Goal: Complete application form: Complete application form

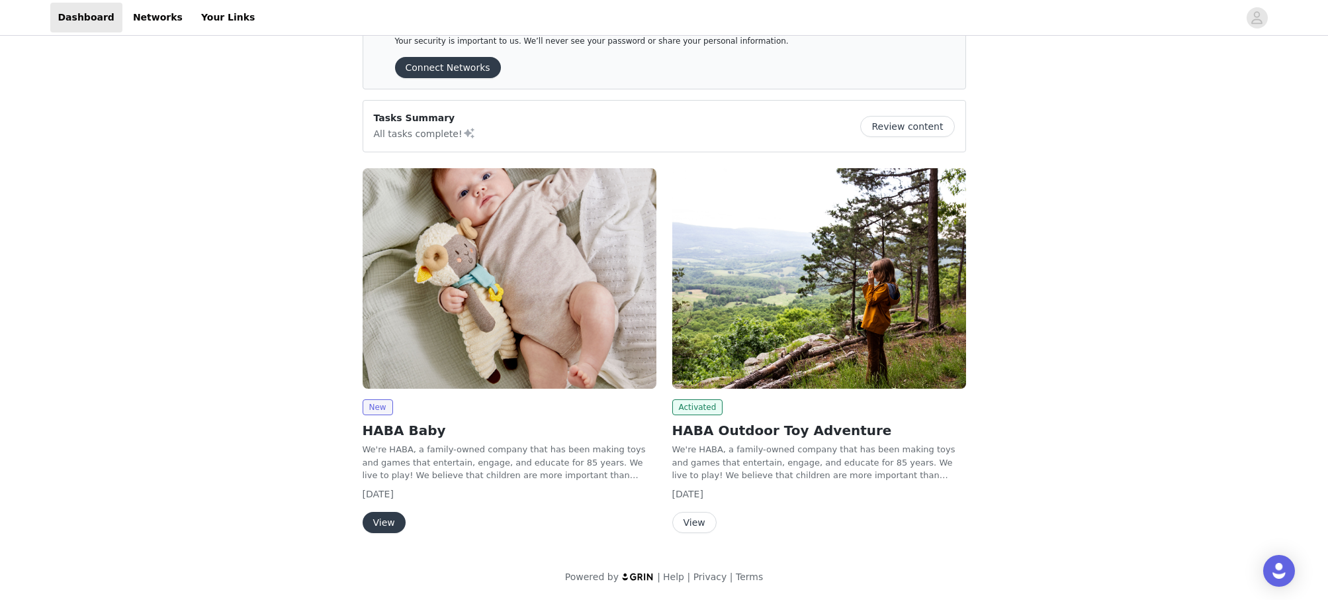
scroll to position [44, 0]
click at [390, 523] on button "View" at bounding box center [384, 522] width 43 height 21
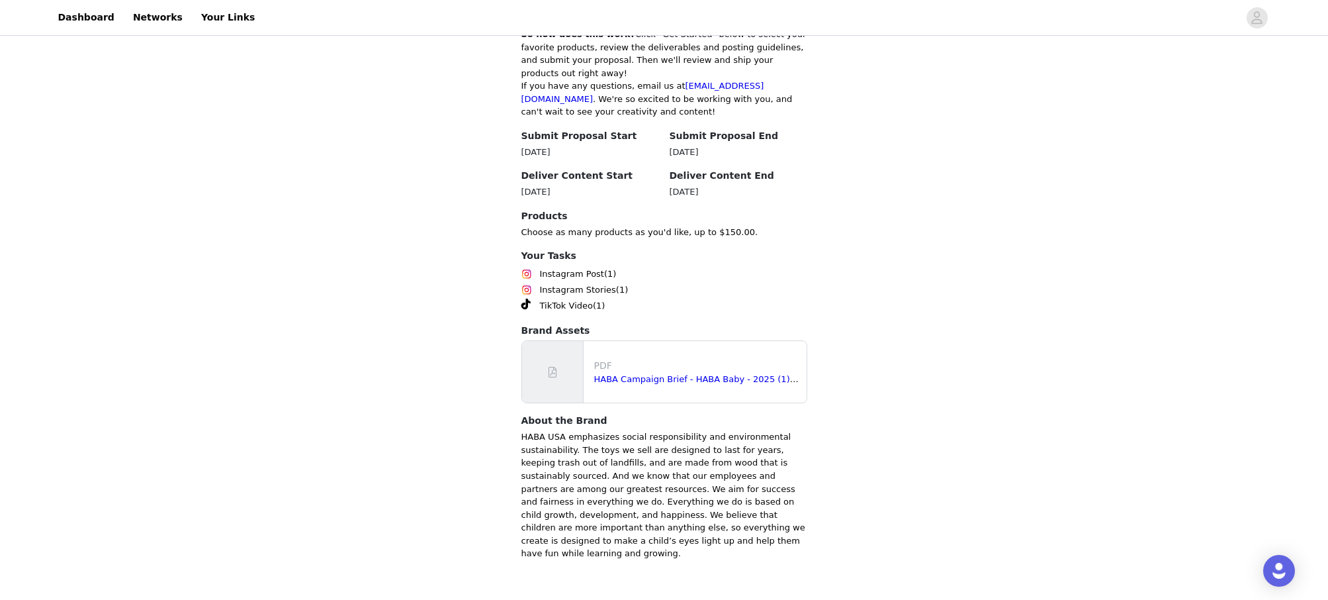
scroll to position [821, 0]
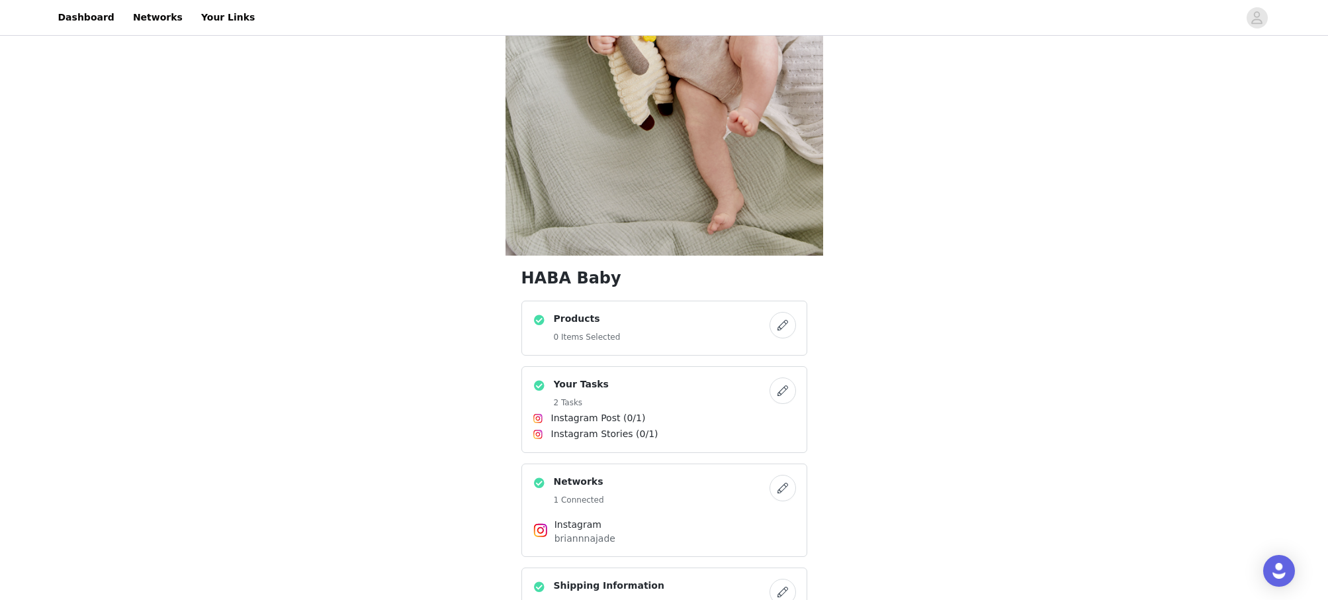
scroll to position [257, 0]
click at [777, 329] on button "button" at bounding box center [783, 324] width 26 height 26
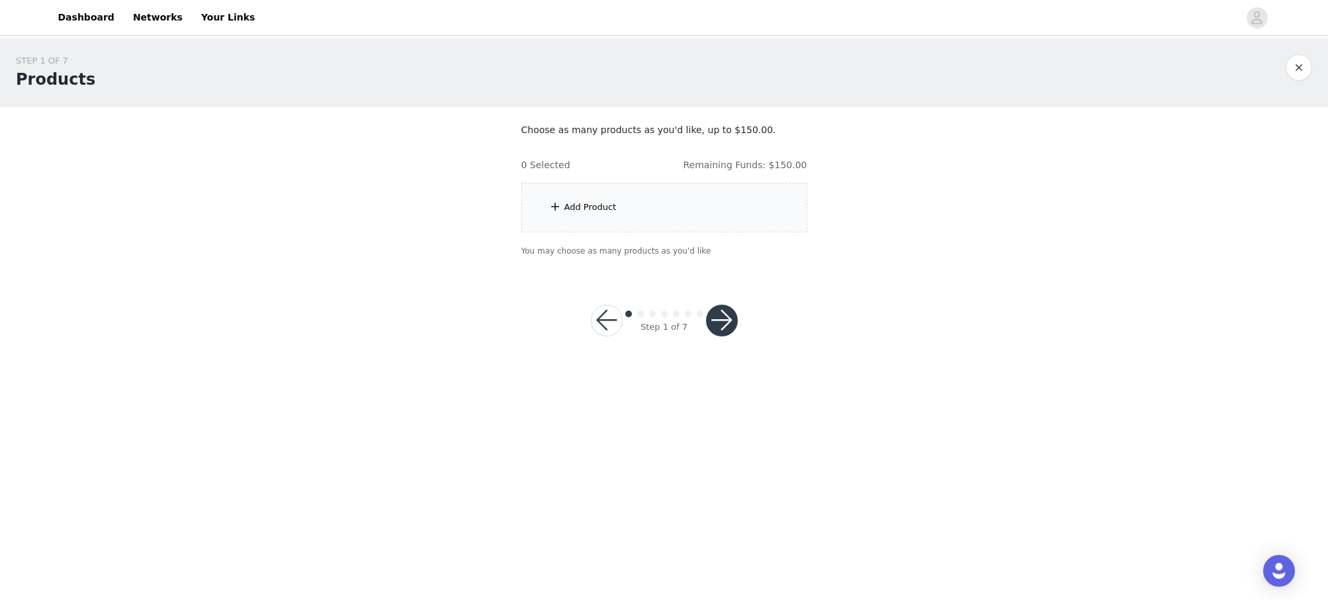
click at [591, 211] on body "Dashboard Networks Your Links STEP 1 OF 7 Products Choose as many products as y…" at bounding box center [664, 300] width 1328 height 600
drag, startPoint x: 585, startPoint y: 204, endPoint x: 579, endPoint y: 208, distance: 7.2
click at [585, 204] on body "Dashboard Networks Your Links STEP 1 OF 7 Products Choose as many products as y…" at bounding box center [664, 300] width 1328 height 600
click at [549, 203] on body "Dashboard Networks Your Links STEP 1 OF 7 Products Choose as many products as y…" at bounding box center [664, 300] width 1328 height 600
click at [556, 205] on body "Dashboard Networks Your Links STEP 1 OF 7 Products Choose as many products as y…" at bounding box center [664, 300] width 1328 height 600
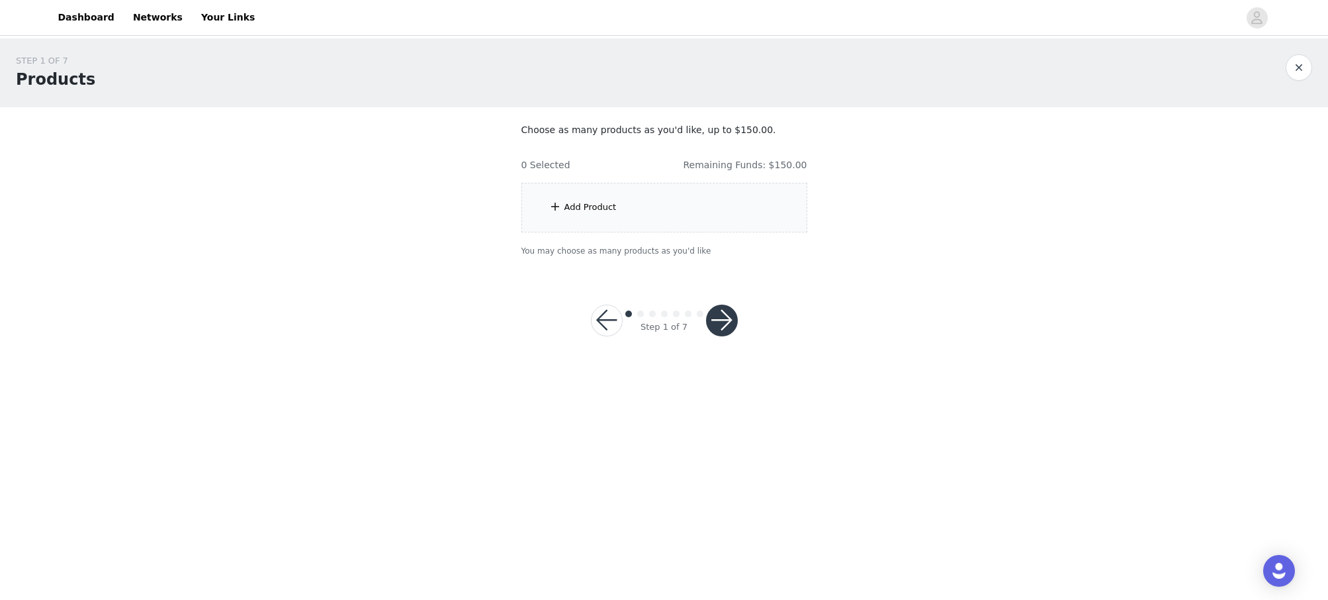
click at [720, 320] on body "Dashboard Networks Your Links STEP 1 OF 7 Products Choose as many products as y…" at bounding box center [664, 300] width 1328 height 600
click at [725, 330] on body "Dashboard Networks Your Links STEP 1 OF 7 Products Choose as many products as y…" at bounding box center [664, 300] width 1328 height 600
click at [578, 206] on div "Add Product" at bounding box center [590, 207] width 52 height 13
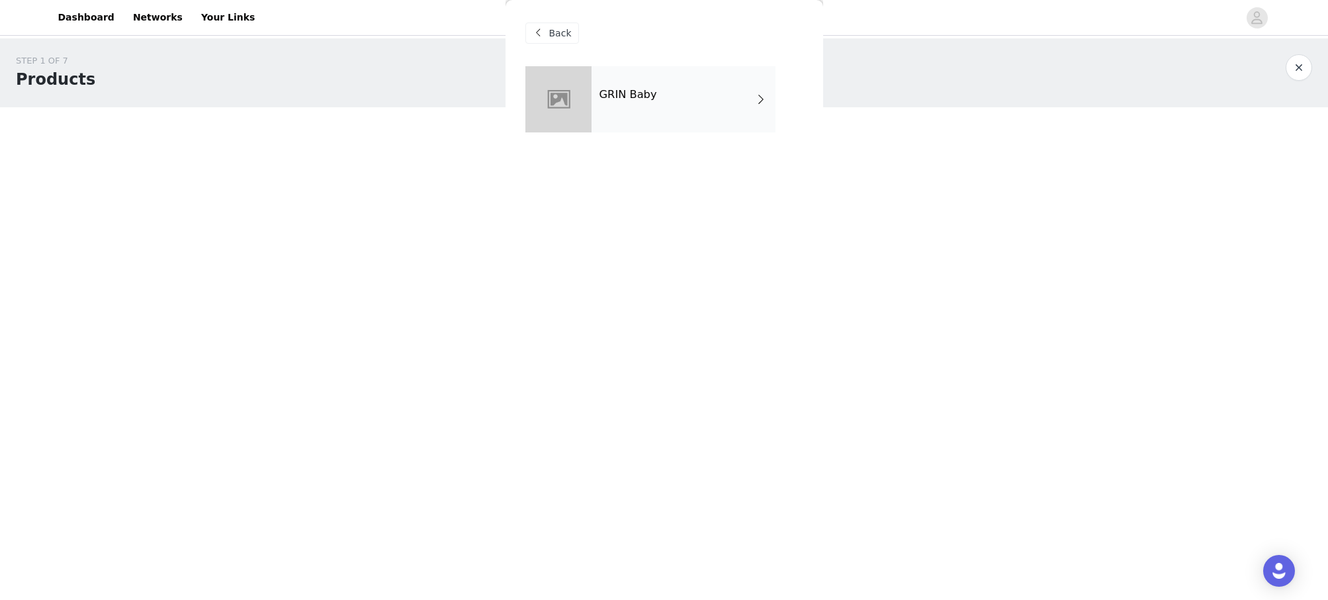
click at [649, 115] on div "GRIN Baby" at bounding box center [684, 99] width 184 height 66
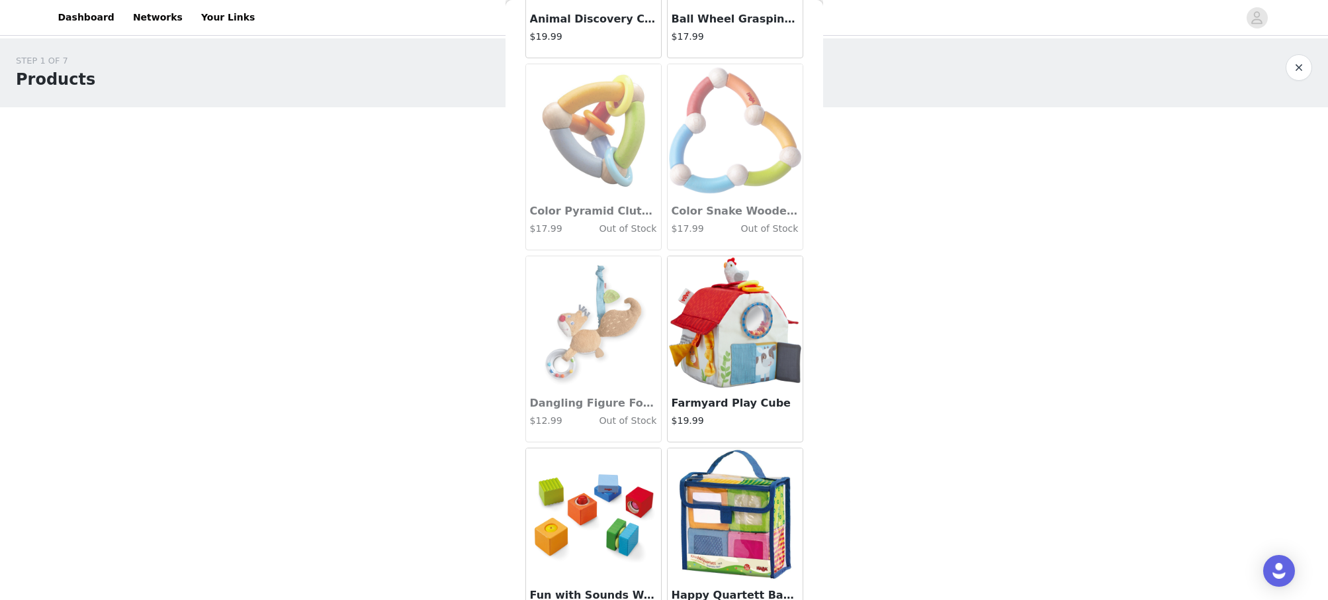
scroll to position [197, 0]
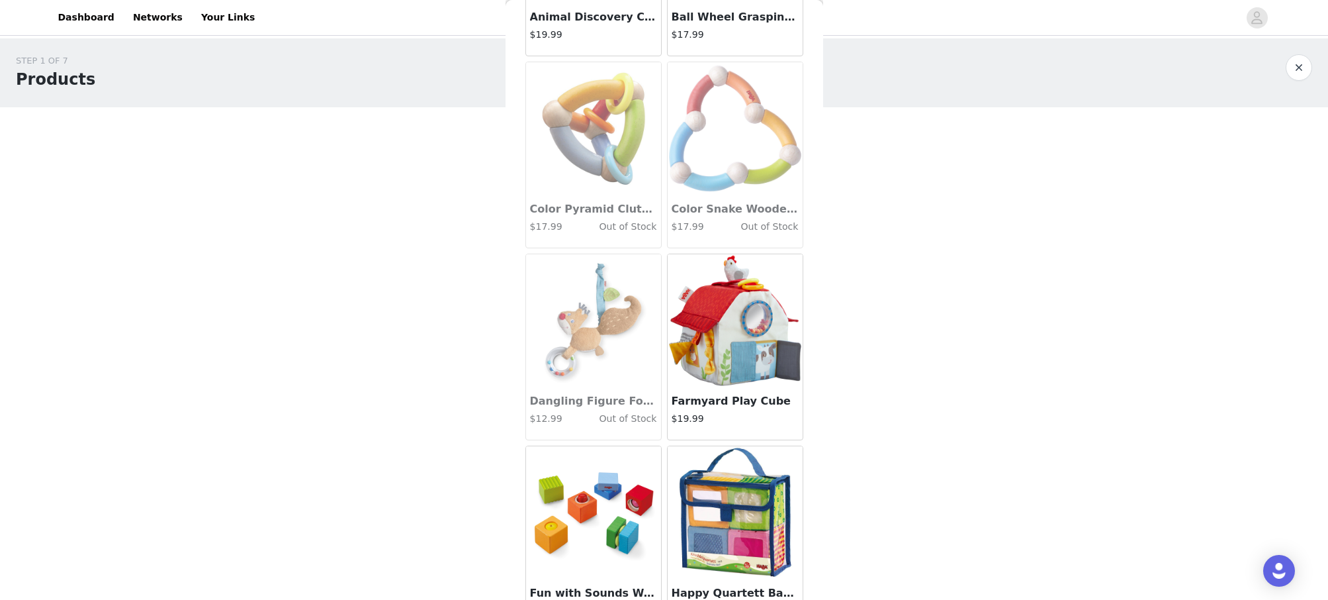
click at [768, 354] on img at bounding box center [735, 320] width 132 height 132
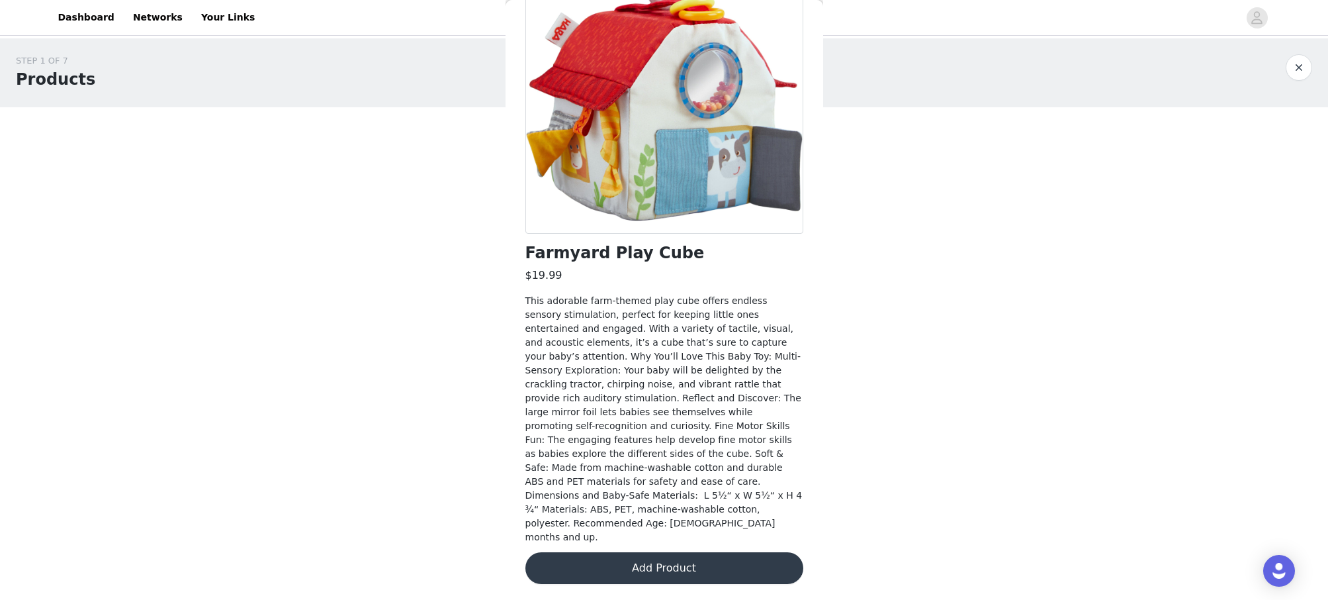
scroll to position [103, 0]
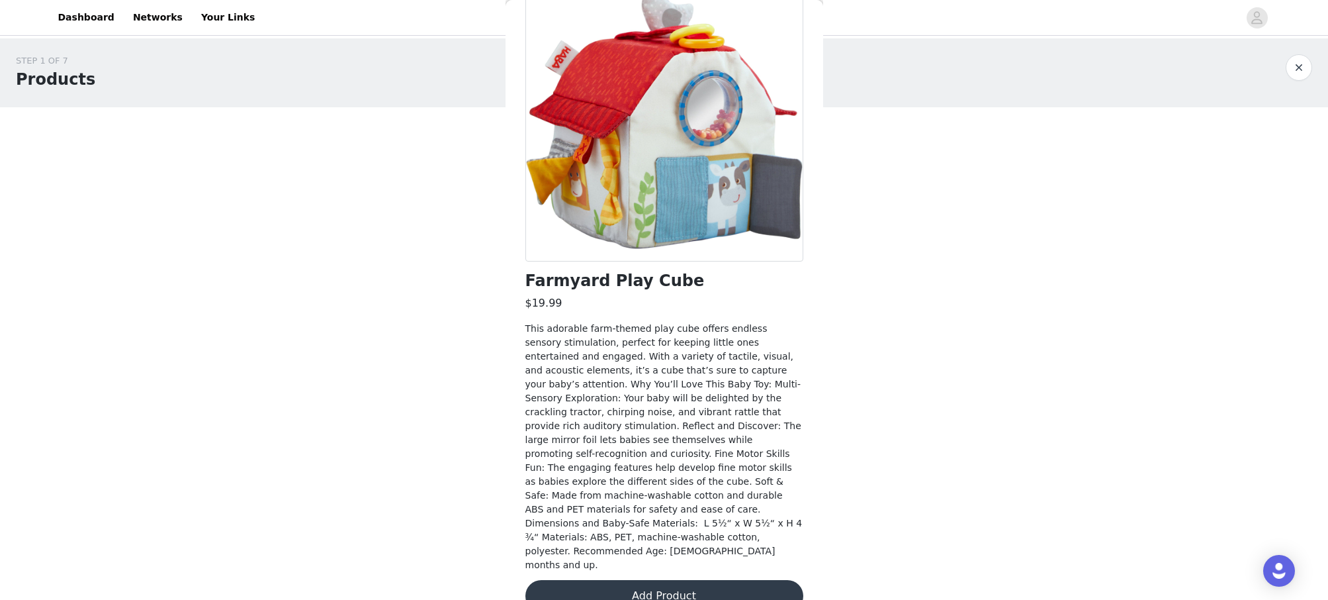
click at [666, 580] on button "Add Product" at bounding box center [664, 596] width 278 height 32
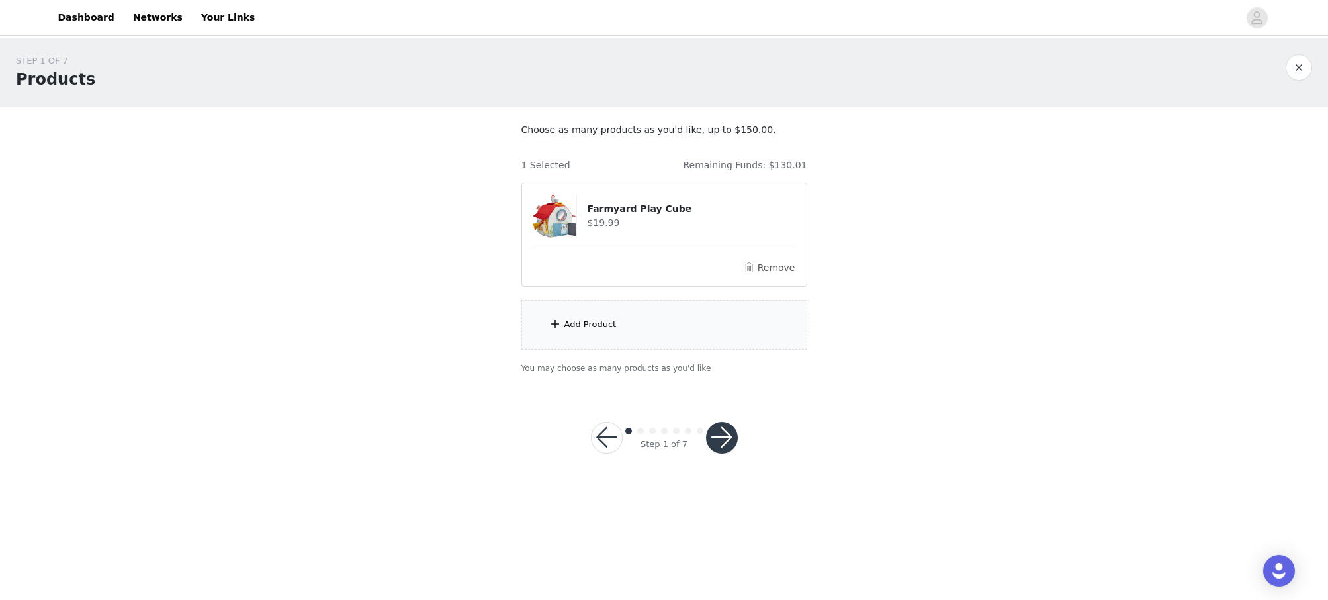
scroll to position [0, 0]
click at [564, 317] on div "Add Product" at bounding box center [664, 325] width 286 height 50
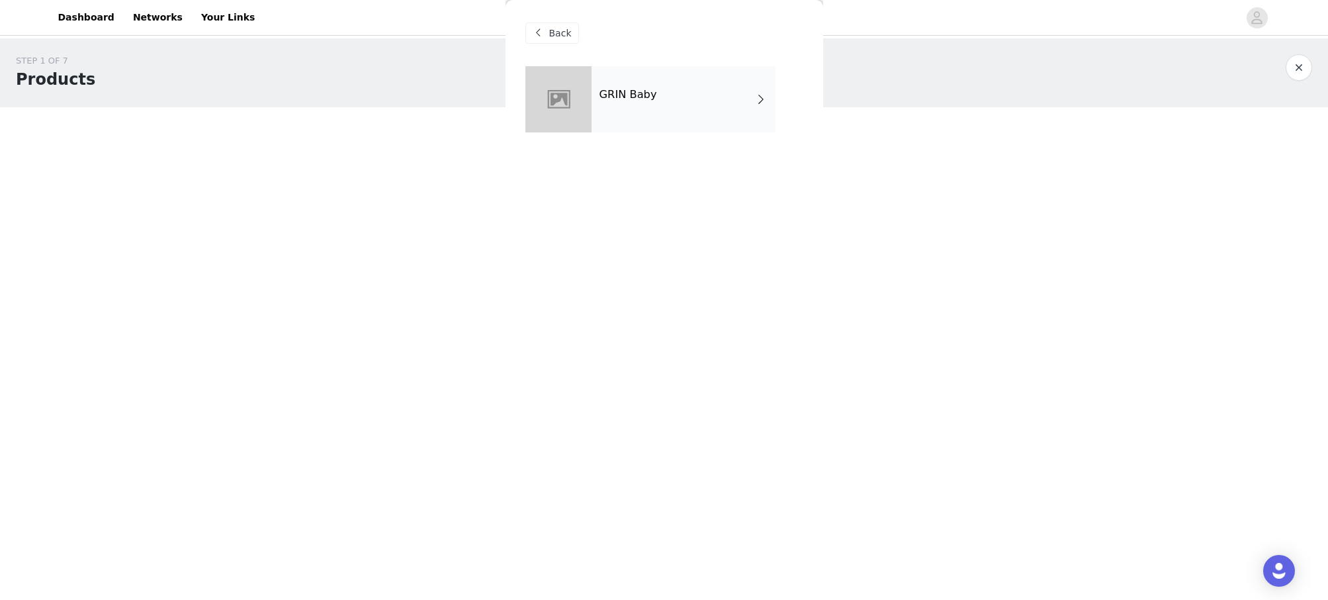
click at [653, 121] on div "GRIN Baby" at bounding box center [684, 99] width 184 height 66
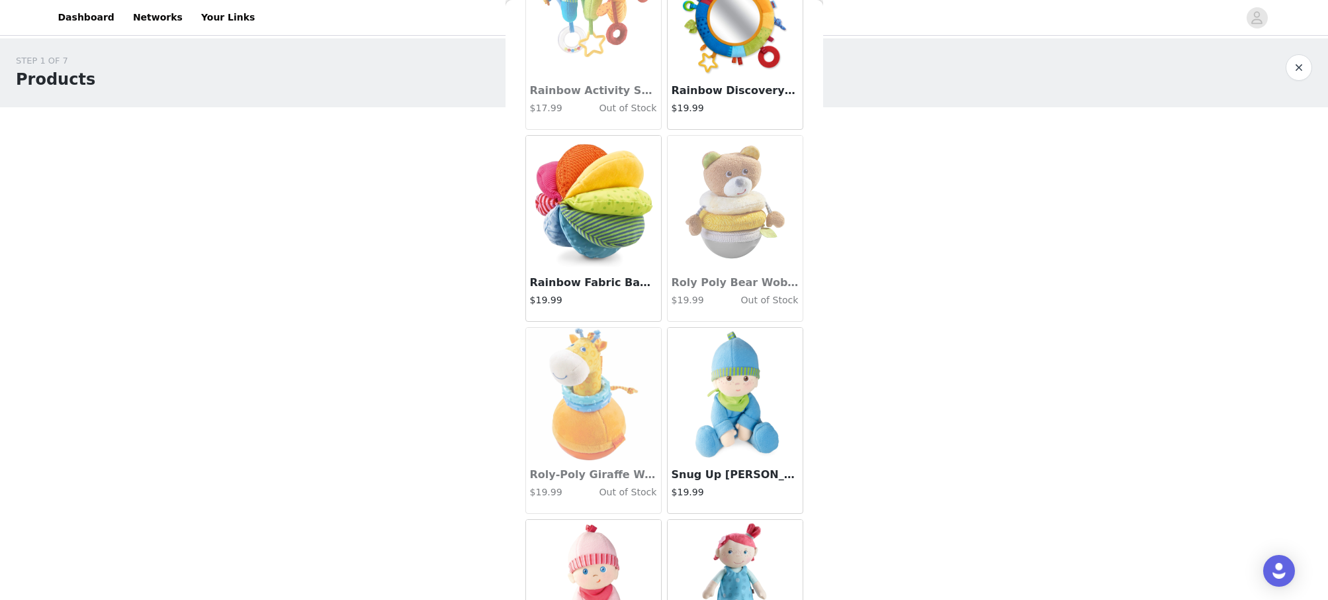
scroll to position [1087, 0]
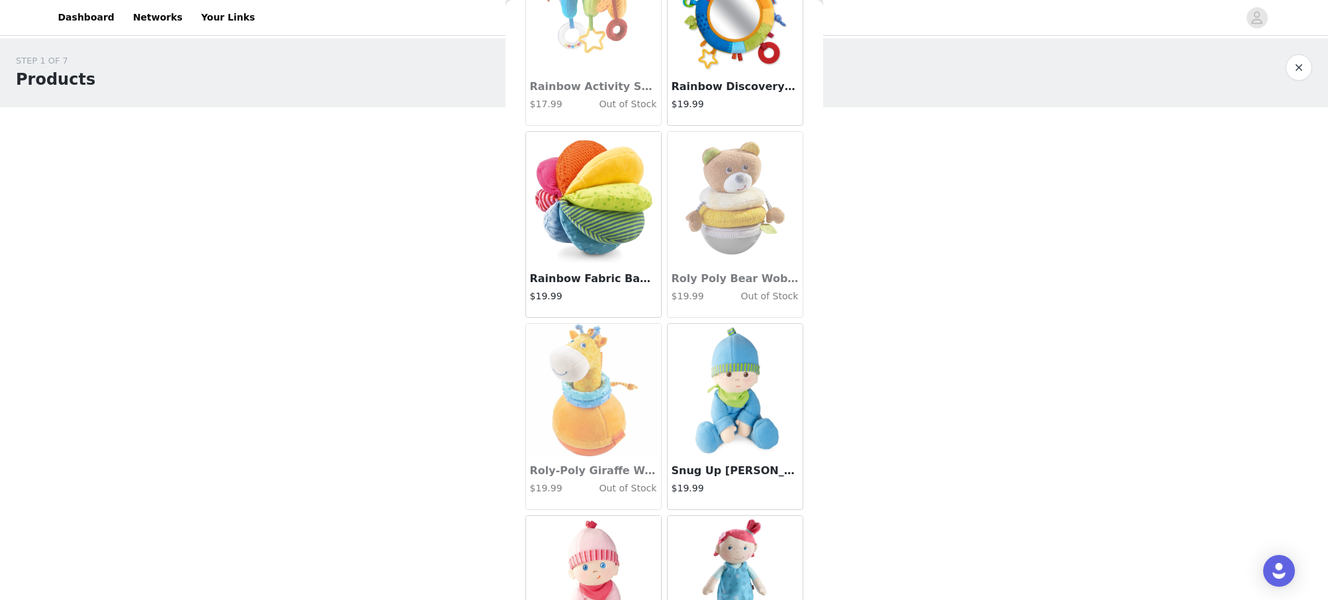
click at [653, 246] on img at bounding box center [593, 198] width 132 height 132
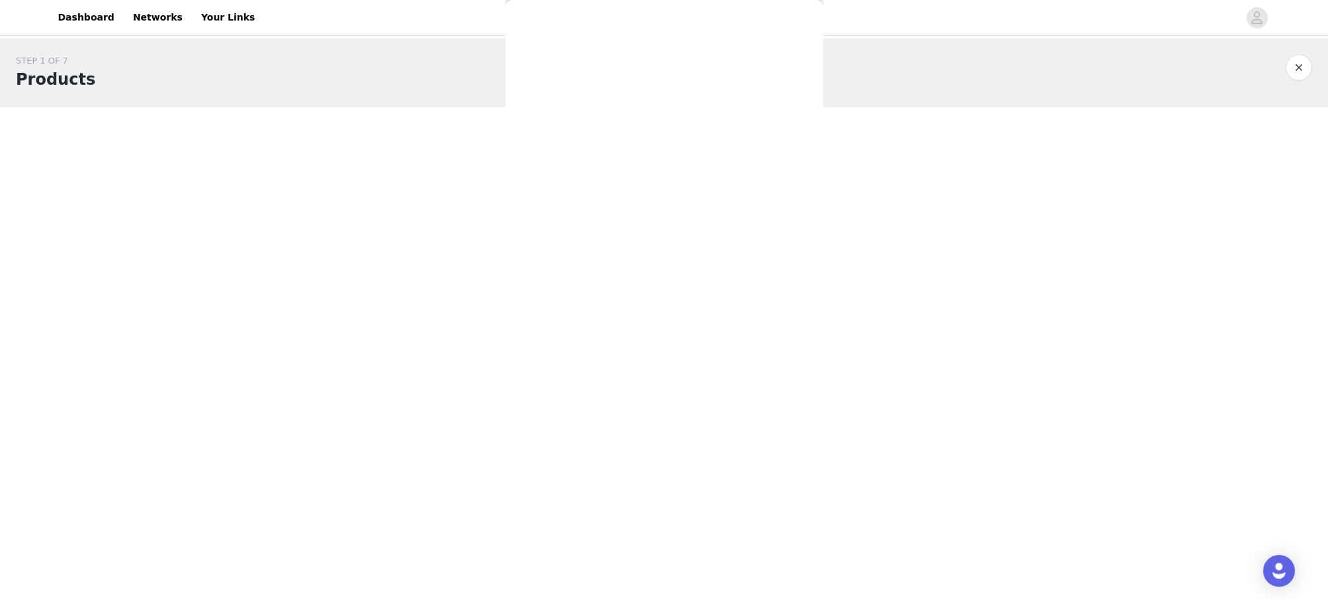
scroll to position [394, 0]
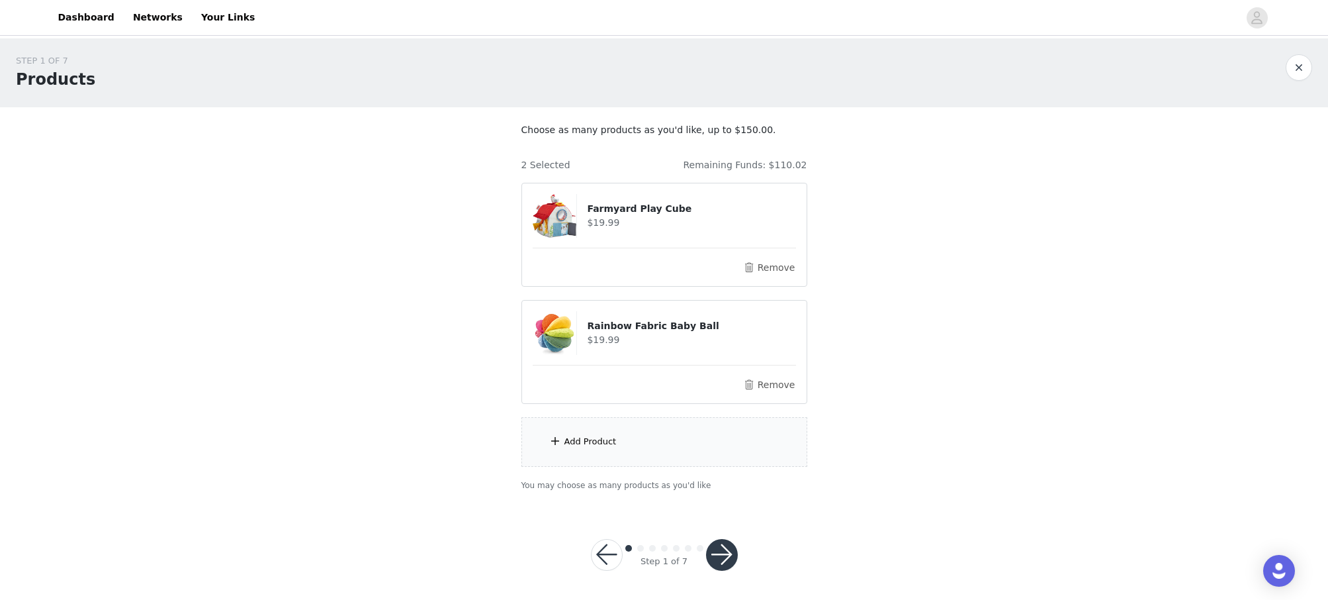
click at [613, 441] on div "Add Product" at bounding box center [590, 441] width 52 height 13
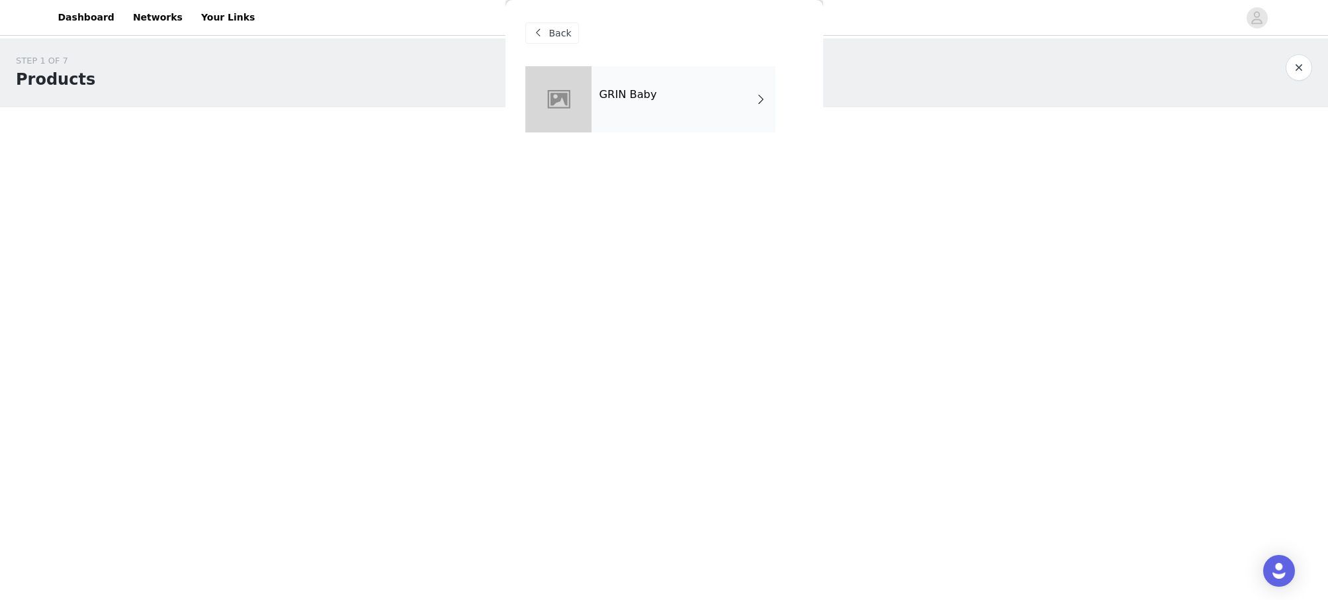
scroll to position [0, 0]
click at [617, 106] on div "GRIN Baby" at bounding box center [684, 99] width 184 height 66
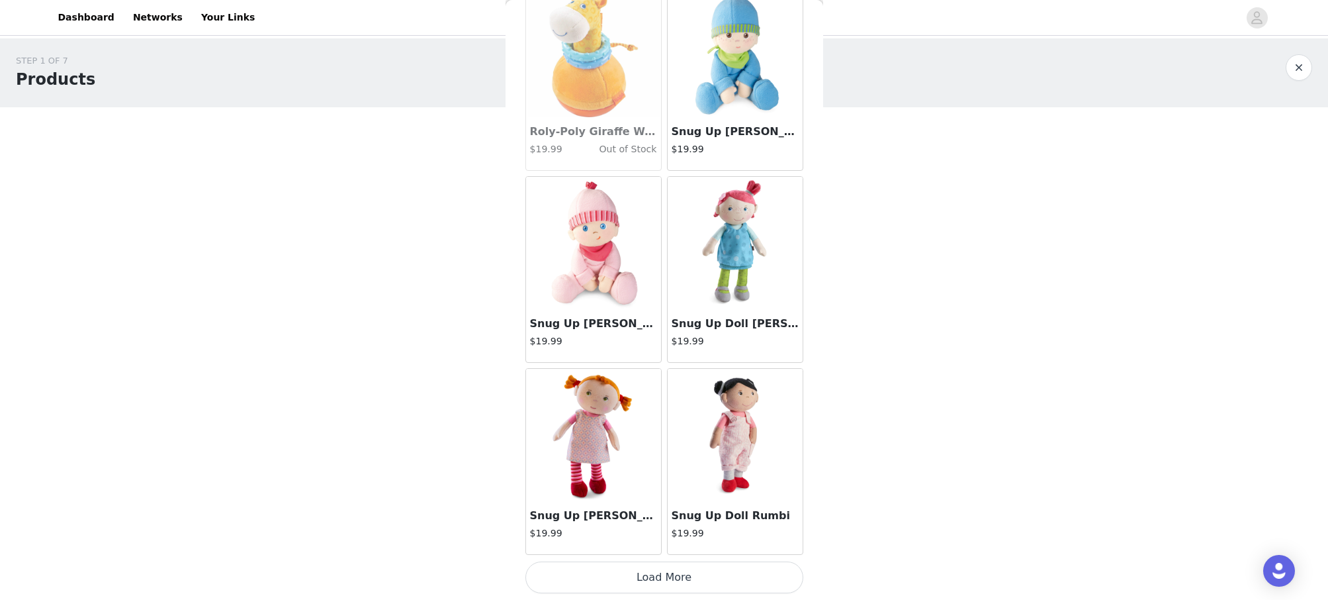
scroll to position [1425, 0]
click at [695, 576] on button "Load More" at bounding box center [664, 577] width 278 height 32
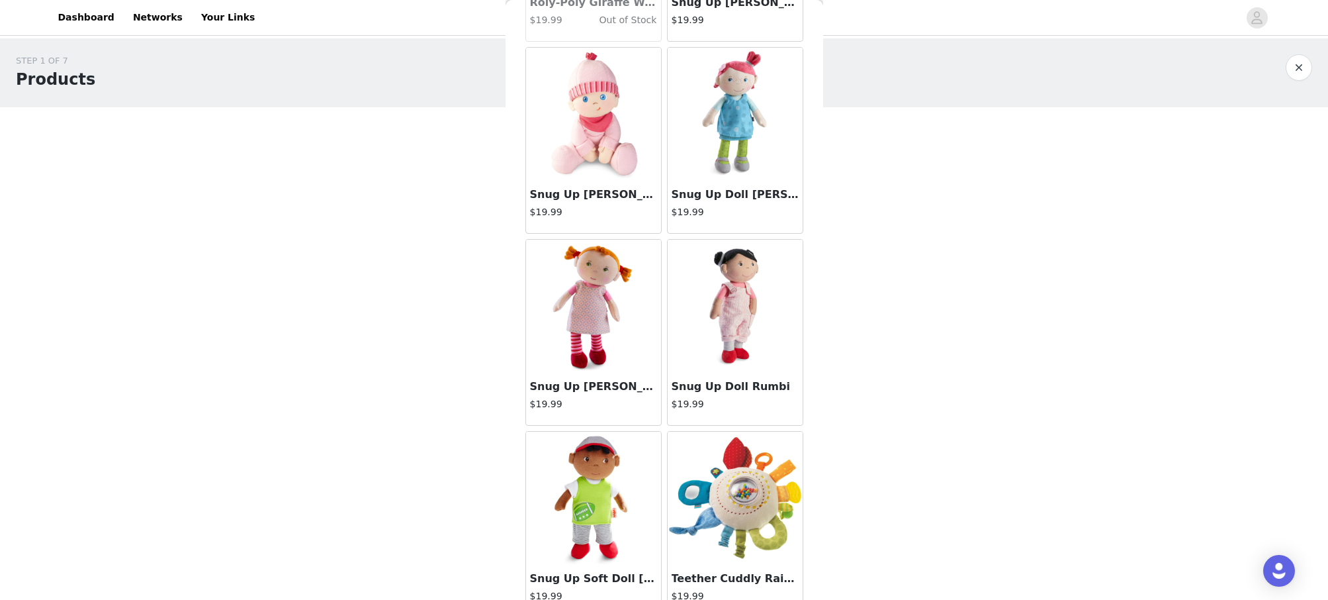
scroll to position [1443, 0]
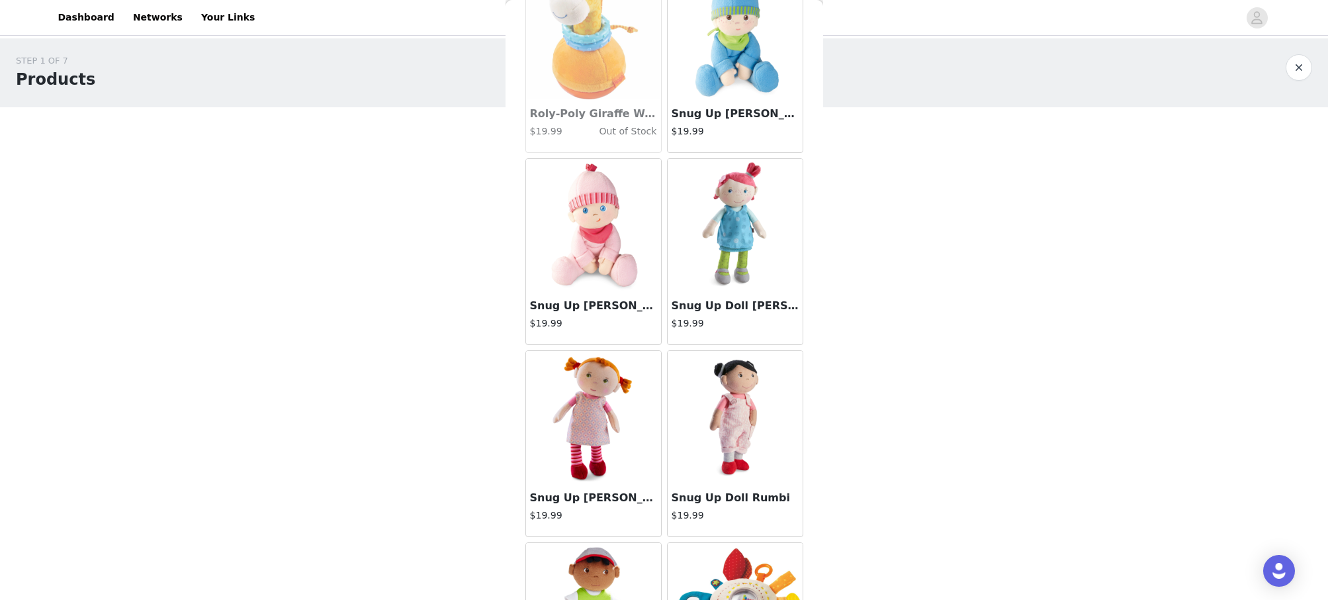
click at [621, 327] on h4 "$19.99" at bounding box center [593, 323] width 127 height 14
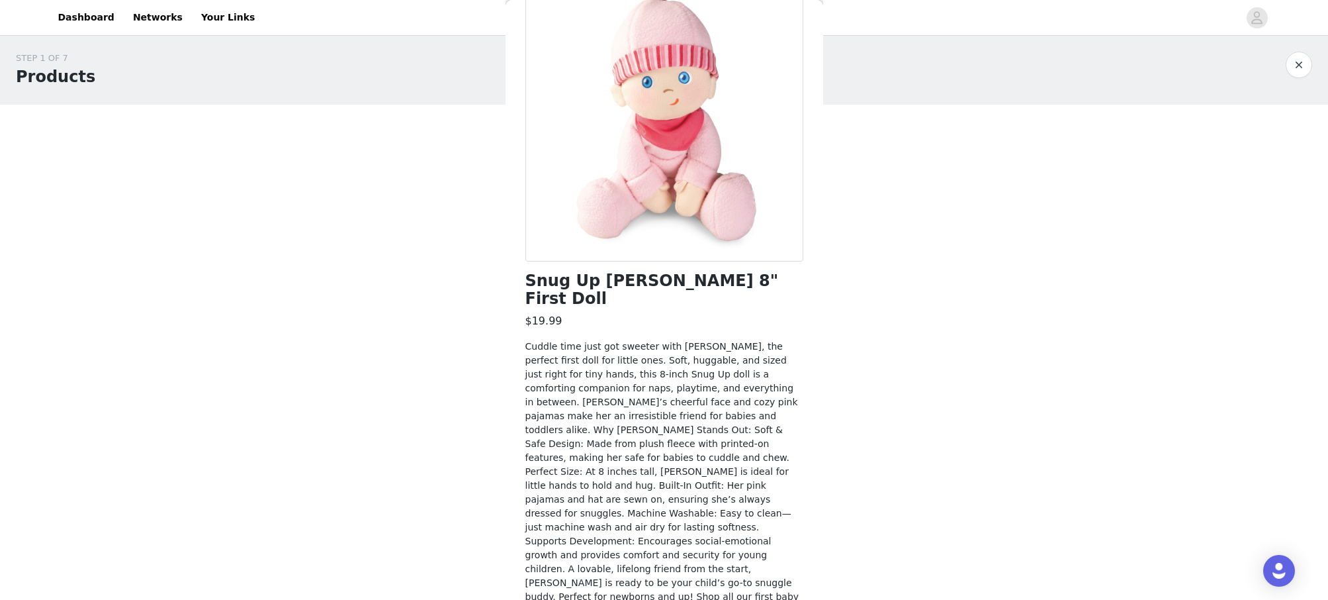
scroll to position [2, 0]
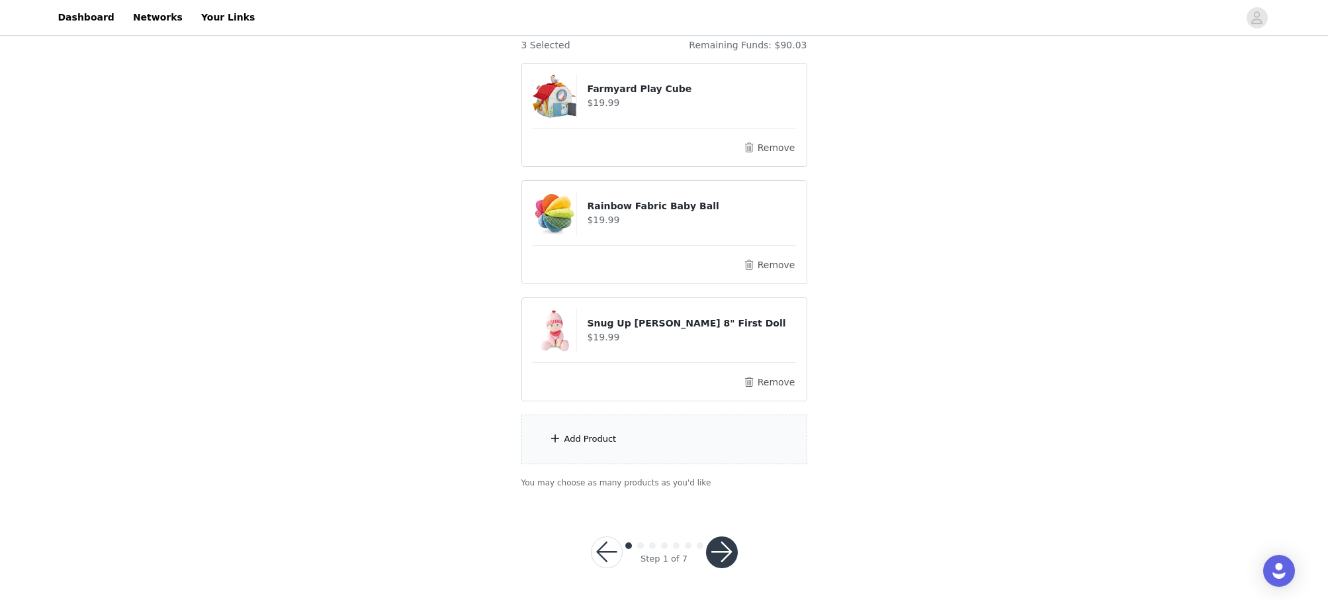
scroll to position [119, 0]
click at [609, 453] on div "Add Product" at bounding box center [664, 440] width 286 height 50
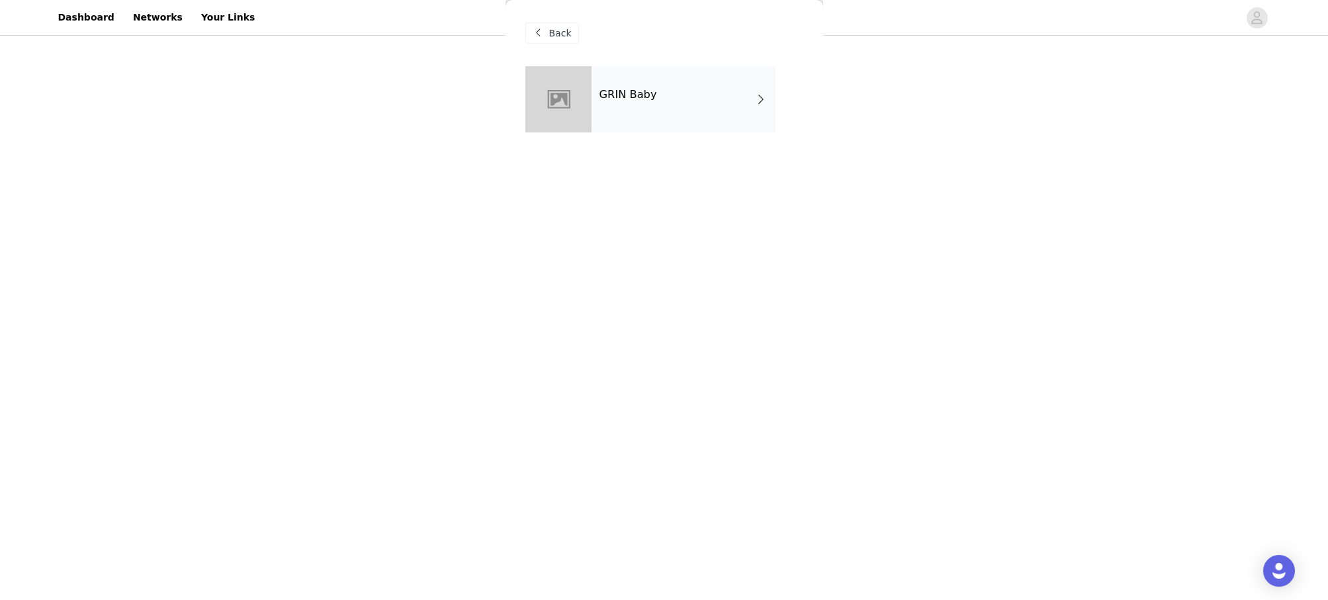
click at [607, 122] on div "GRIN Baby" at bounding box center [684, 99] width 184 height 66
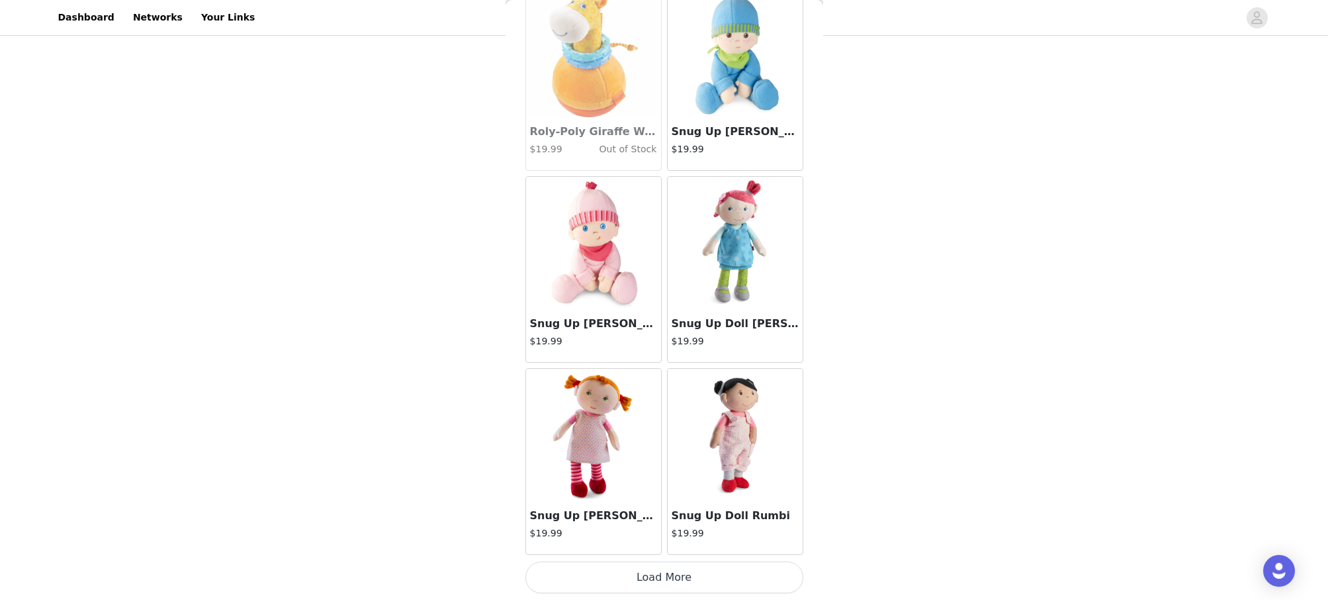
scroll to position [1425, 0]
click at [708, 582] on button "Load More" at bounding box center [664, 577] width 278 height 32
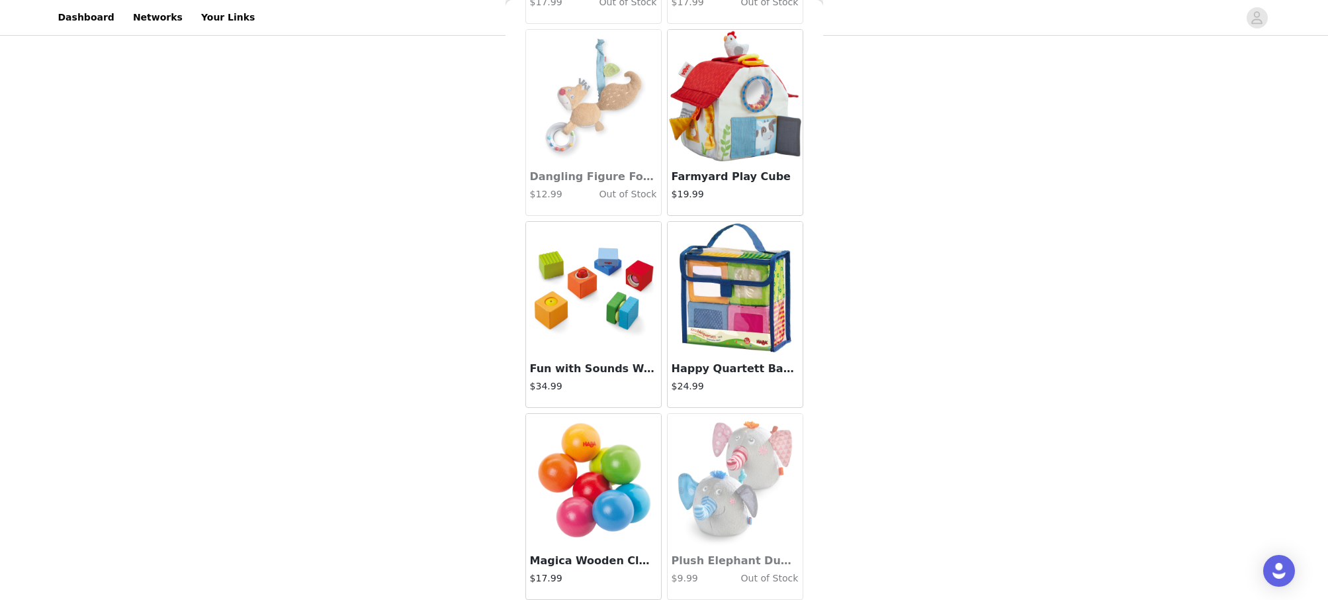
scroll to position [417, 0]
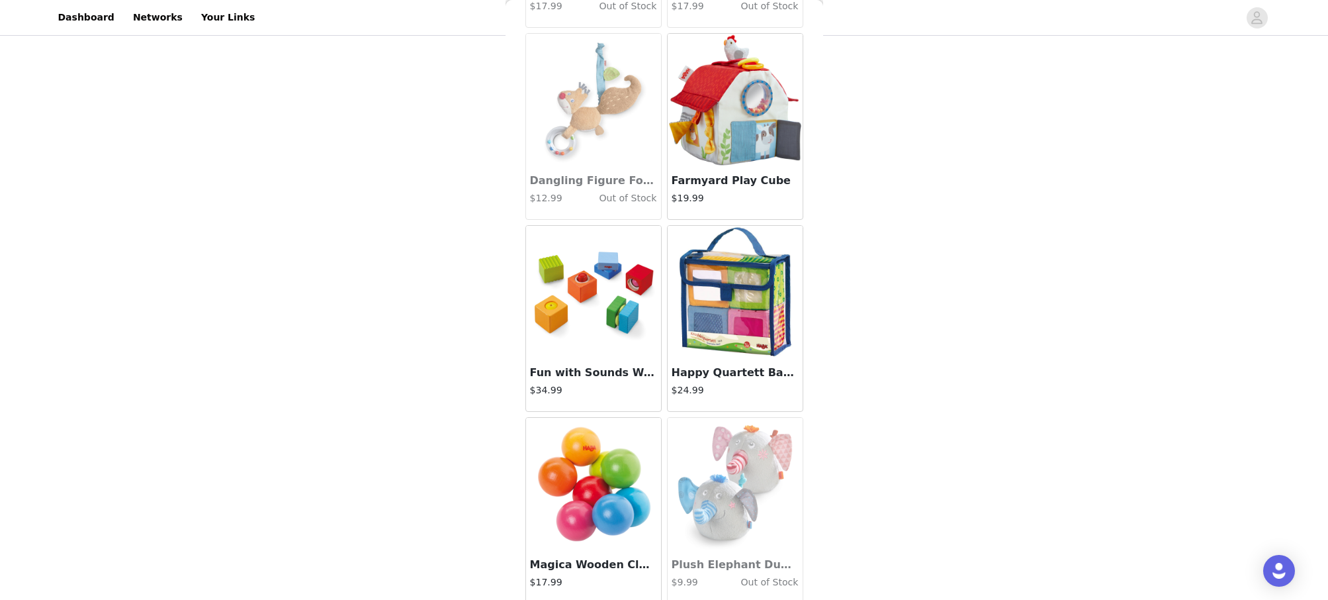
click at [630, 330] on img at bounding box center [593, 292] width 132 height 132
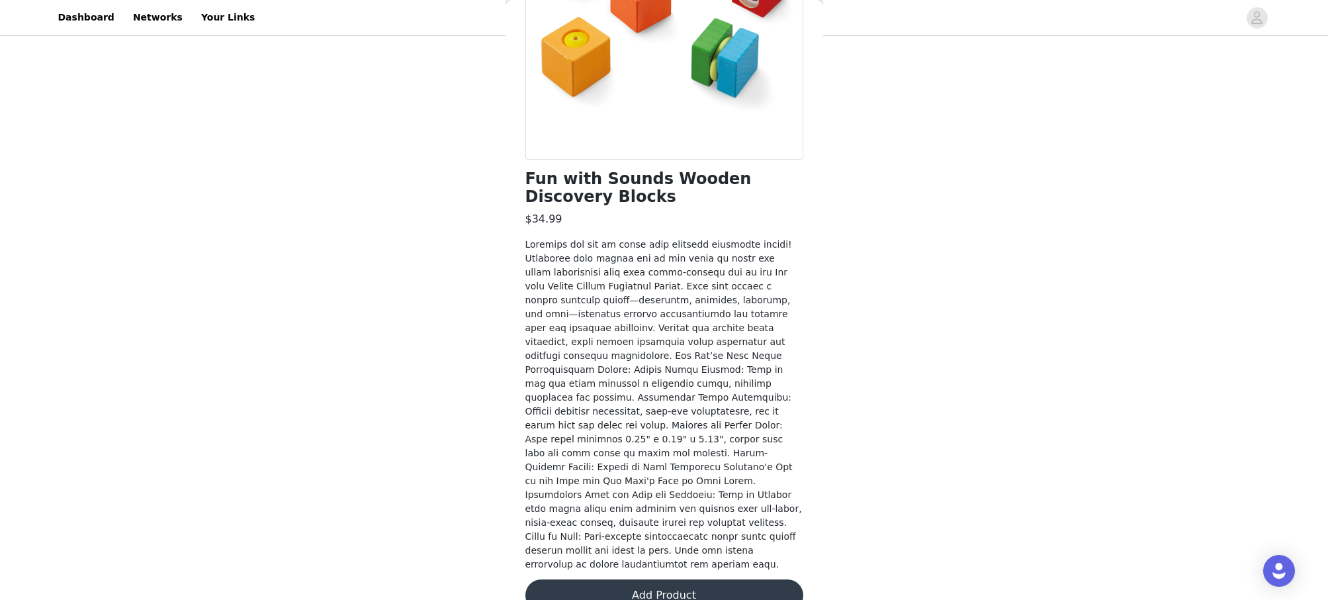
scroll to position [204, 0]
click at [691, 580] on button "Add Product" at bounding box center [664, 596] width 278 height 32
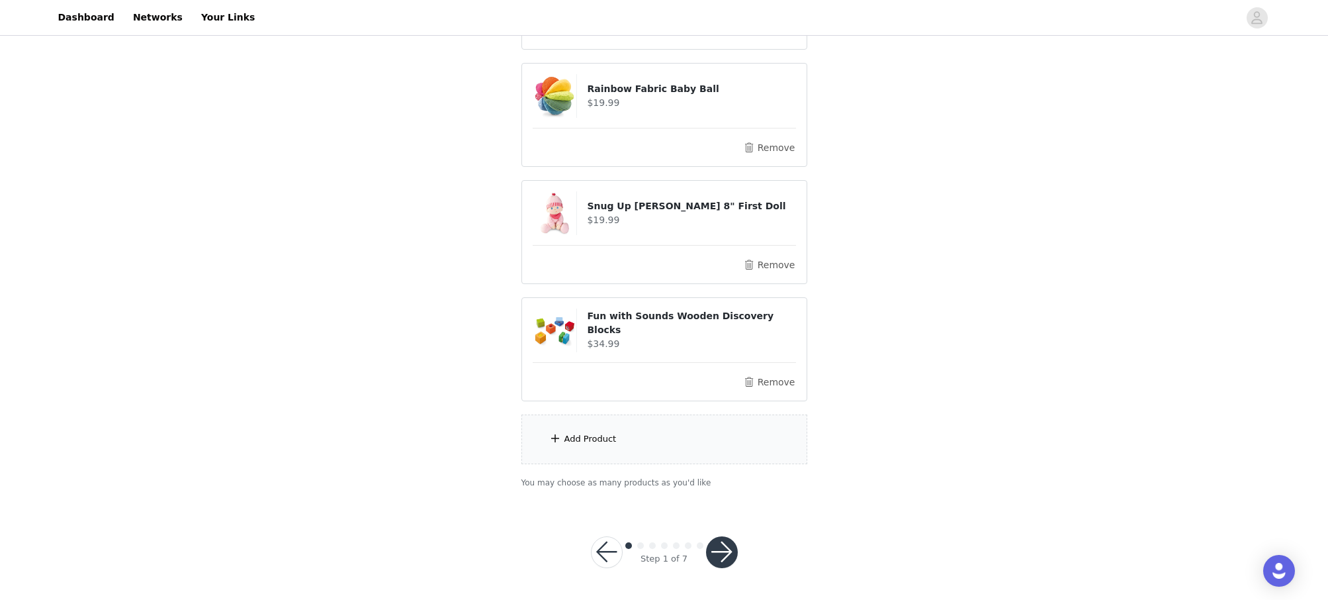
scroll to position [236, 0]
click at [717, 549] on button "button" at bounding box center [722, 553] width 32 height 32
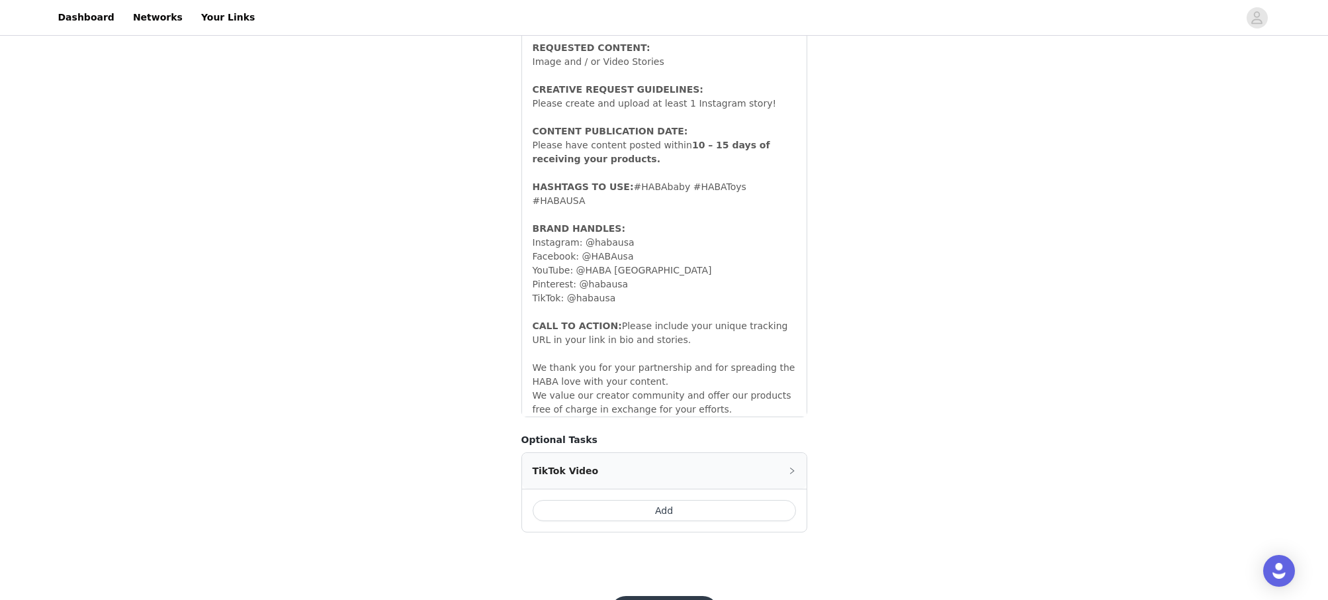
scroll to position [1175, 0]
click at [679, 596] on button "Save" at bounding box center [664, 612] width 109 height 32
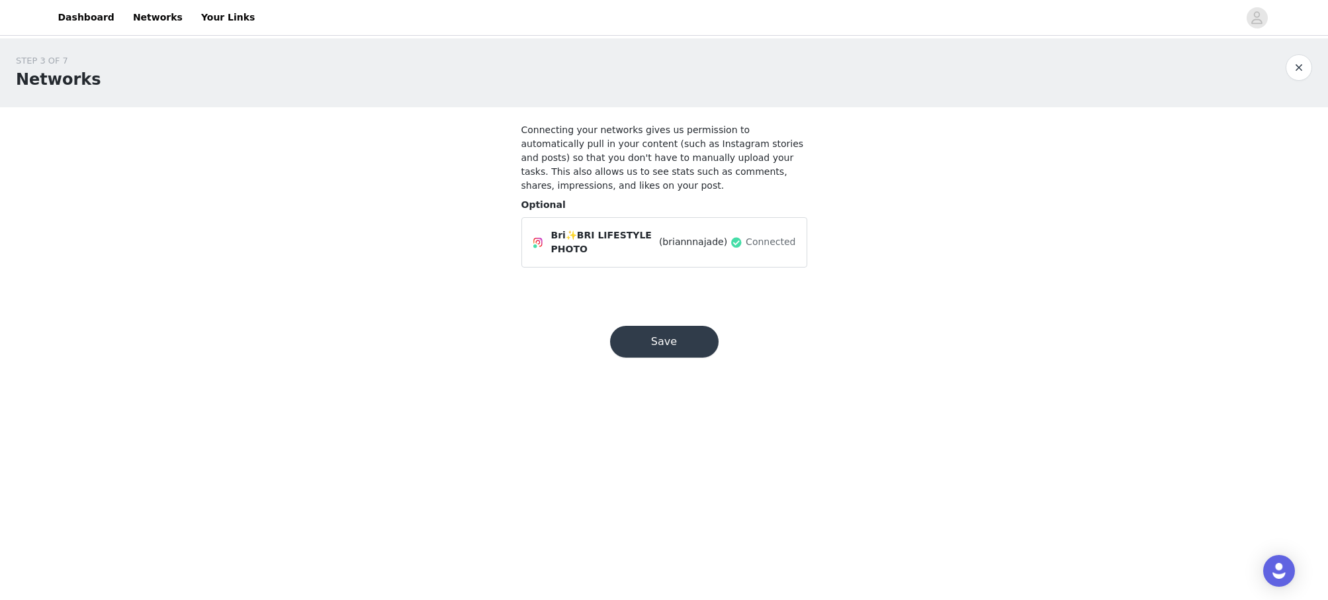
click at [674, 356] on button "Save" at bounding box center [664, 342] width 109 height 32
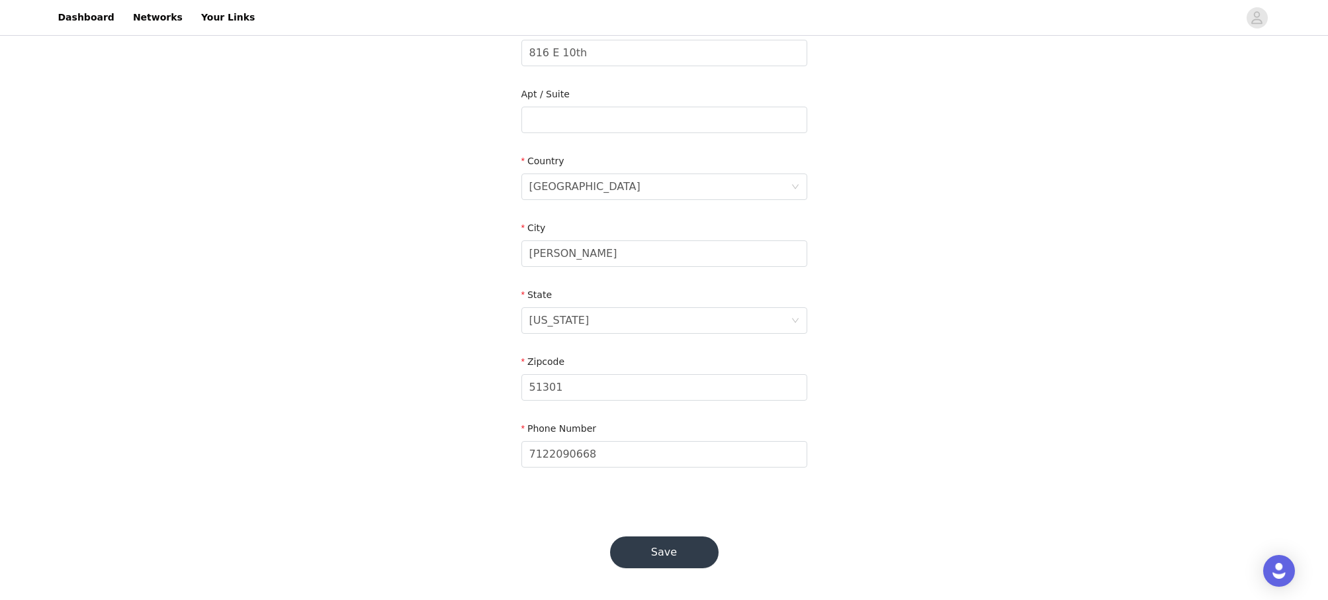
scroll to position [302, 0]
click at [672, 557] on button "Save" at bounding box center [664, 553] width 109 height 32
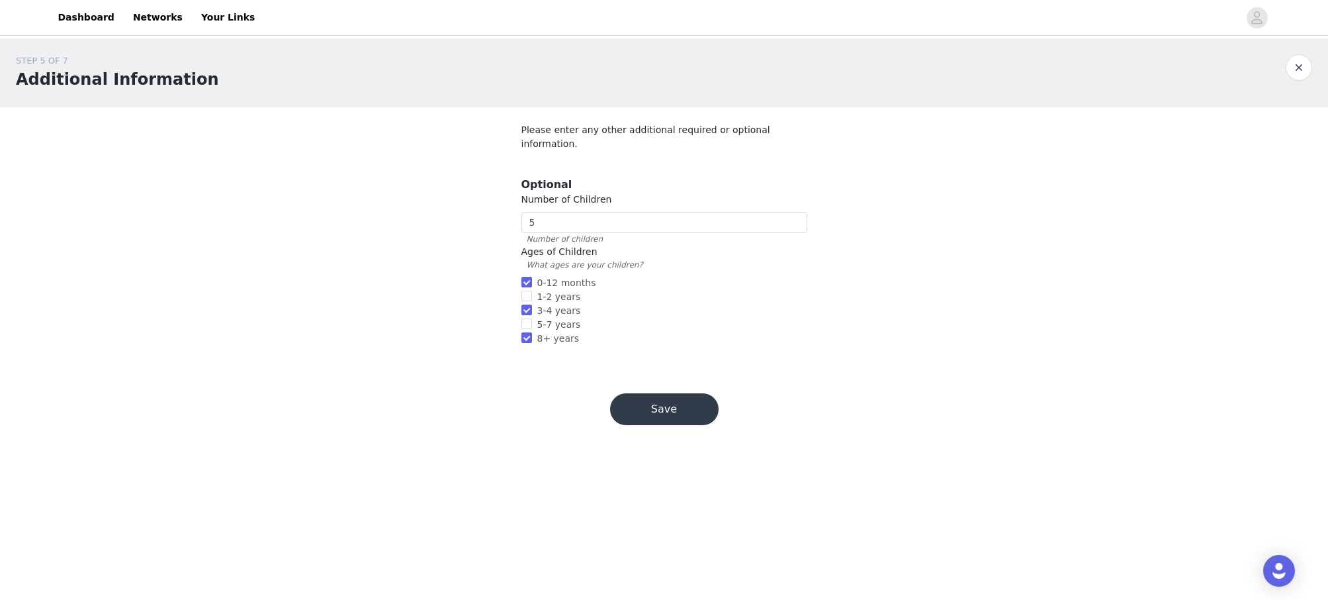
click at [658, 395] on button "Save" at bounding box center [664, 409] width 109 height 32
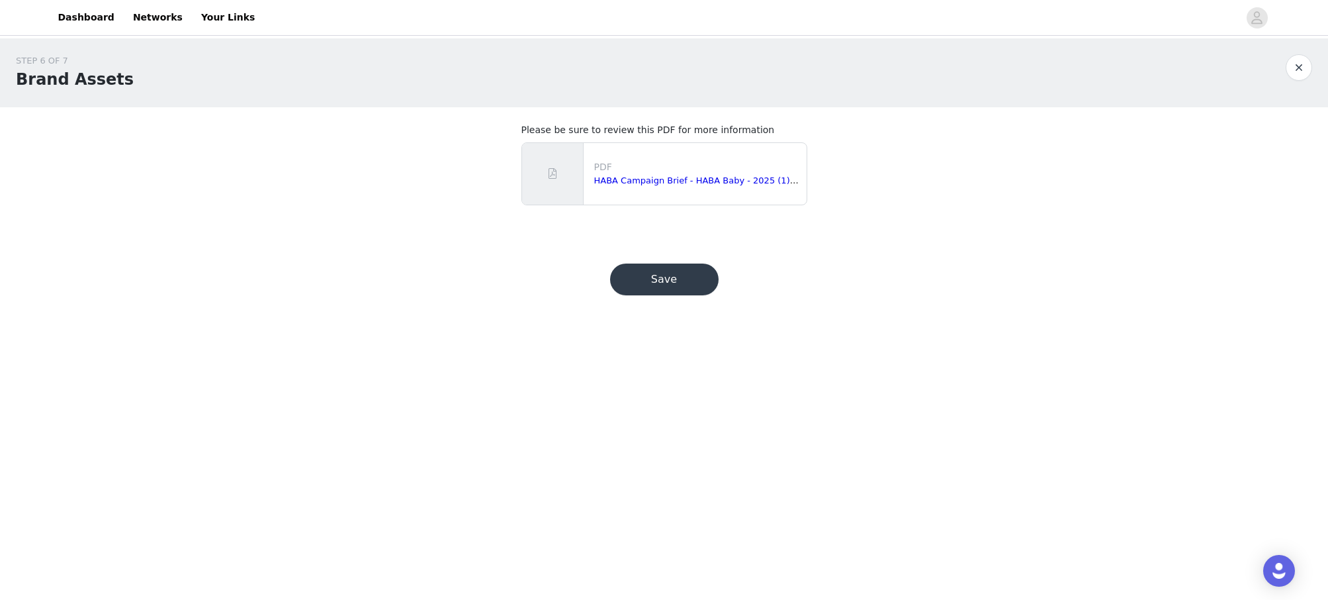
click at [671, 274] on button "Save" at bounding box center [664, 279] width 109 height 32
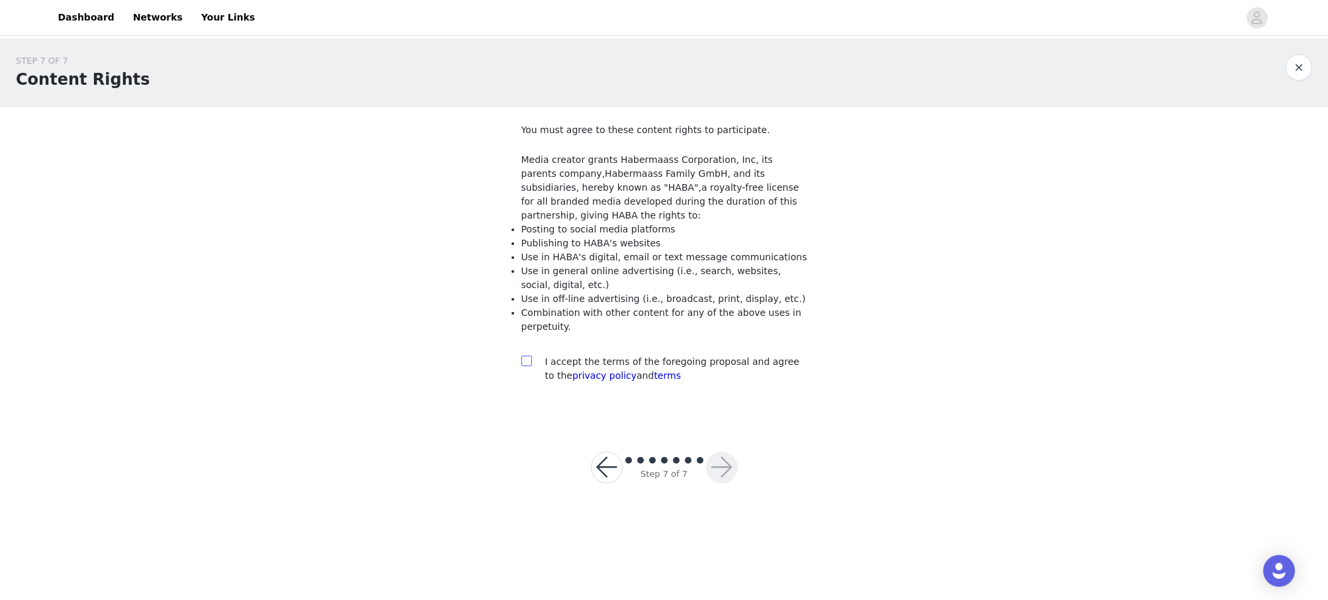
click at [527, 357] on input "checkbox" at bounding box center [525, 359] width 9 height 9
checkbox input "true"
click at [711, 469] on button "button" at bounding box center [722, 467] width 32 height 32
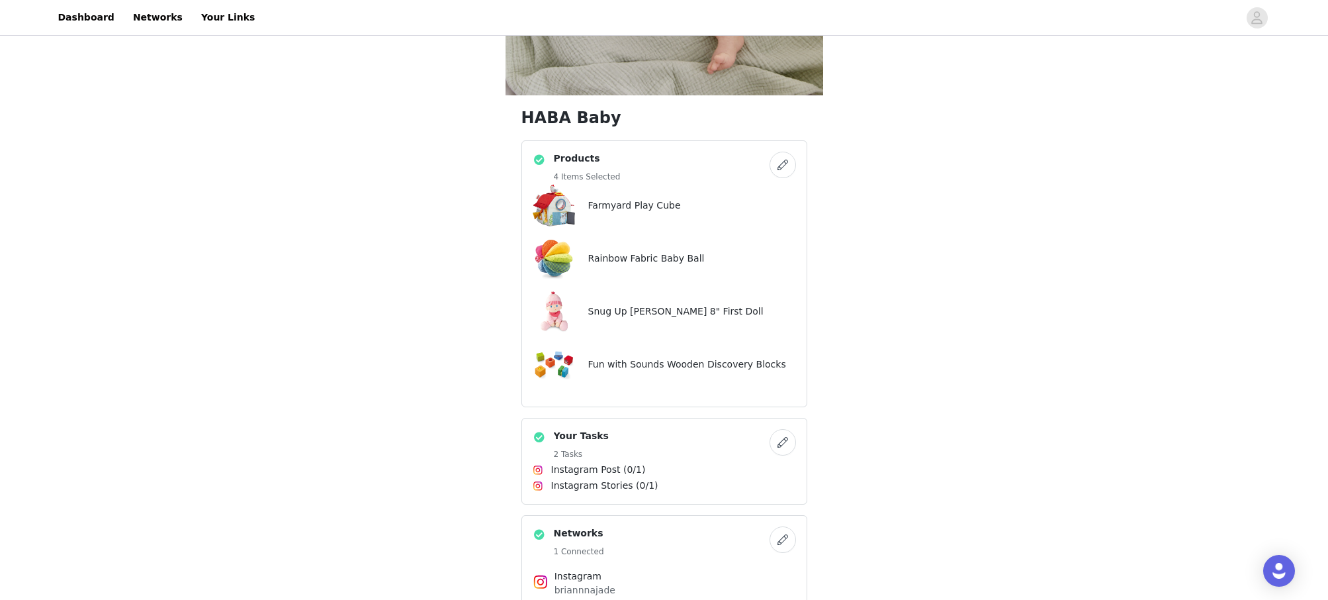
scroll to position [418, 0]
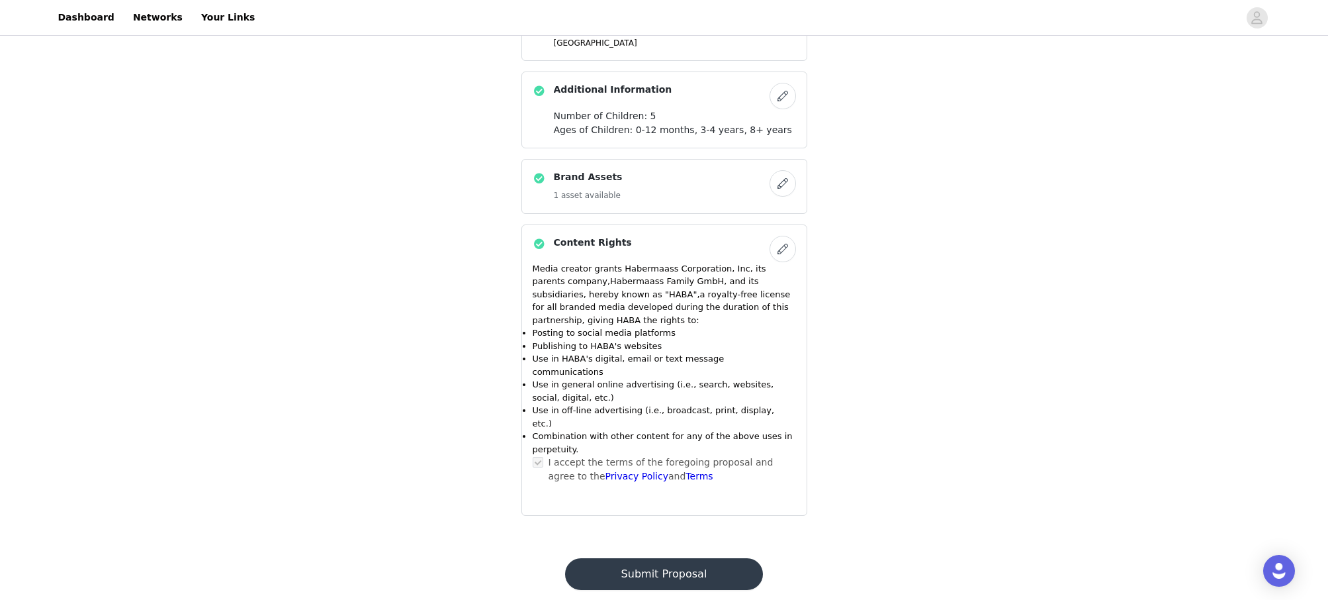
click at [677, 558] on button "Submit Proposal" at bounding box center [664, 574] width 198 height 32
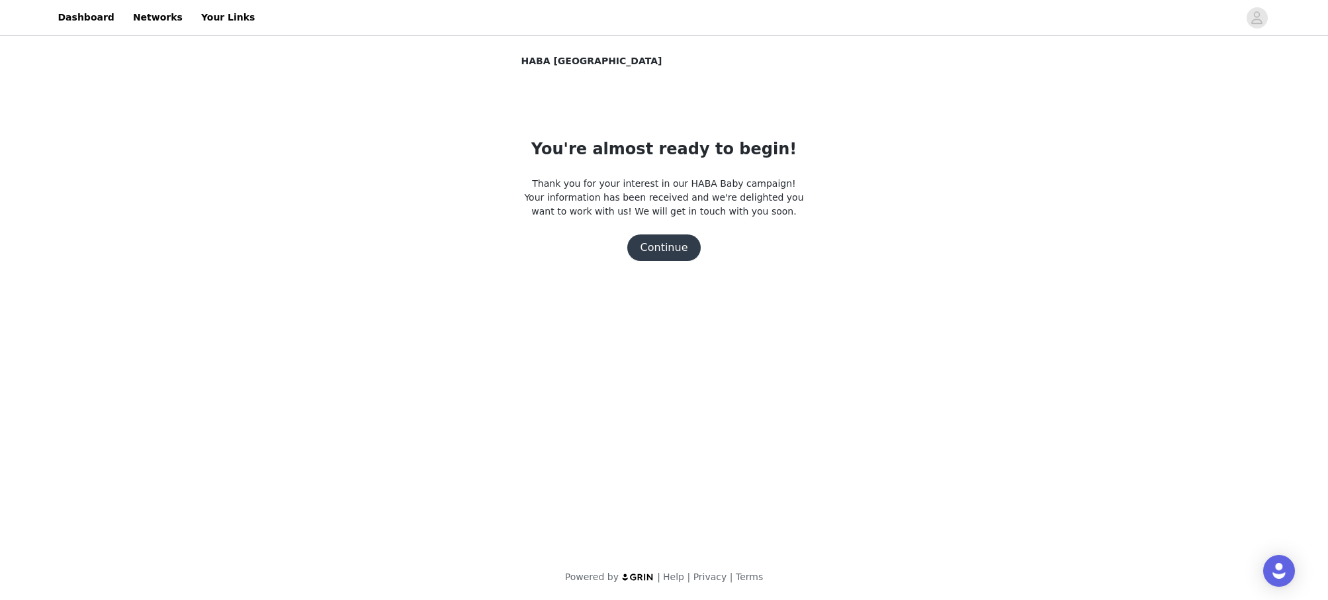
click at [672, 248] on button "Continue" at bounding box center [664, 247] width 74 height 26
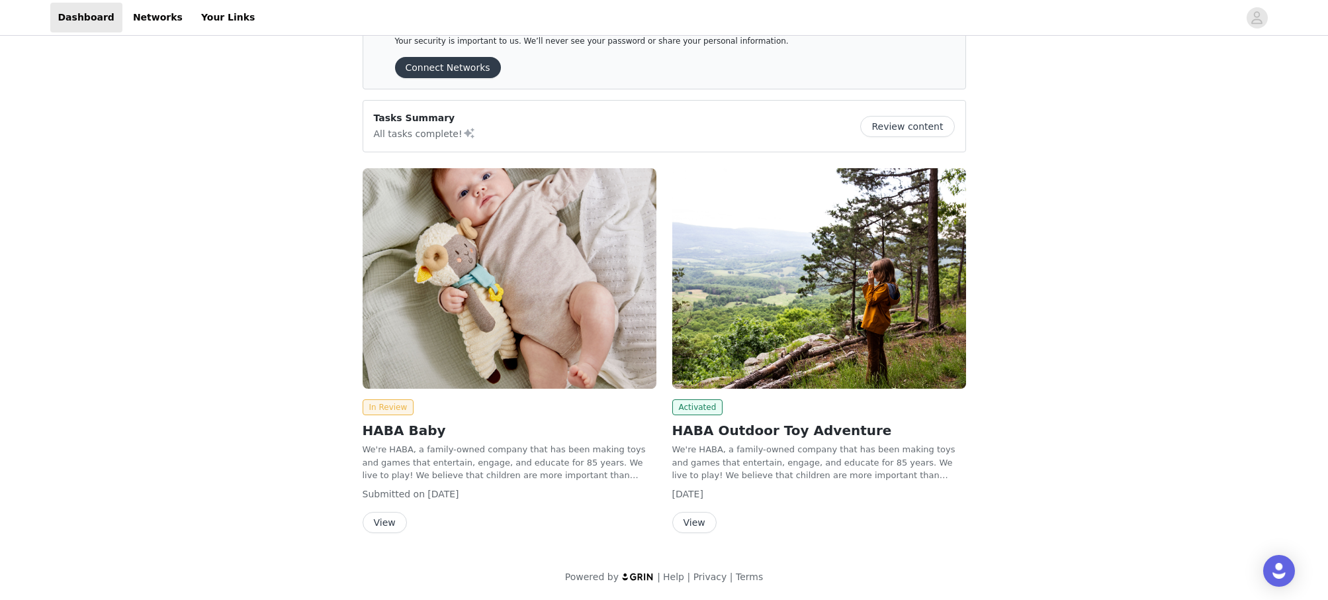
scroll to position [44, 0]
click at [692, 525] on button "View" at bounding box center [694, 522] width 44 height 21
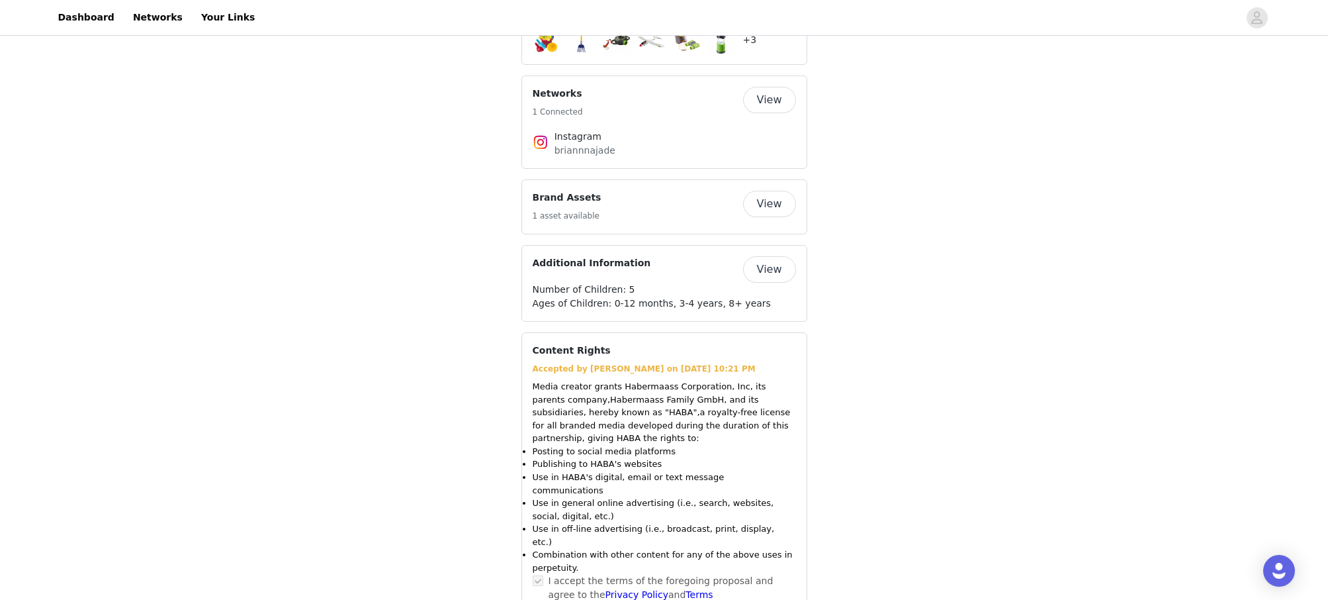
scroll to position [1046, 0]
